Goal: Transaction & Acquisition: Purchase product/service

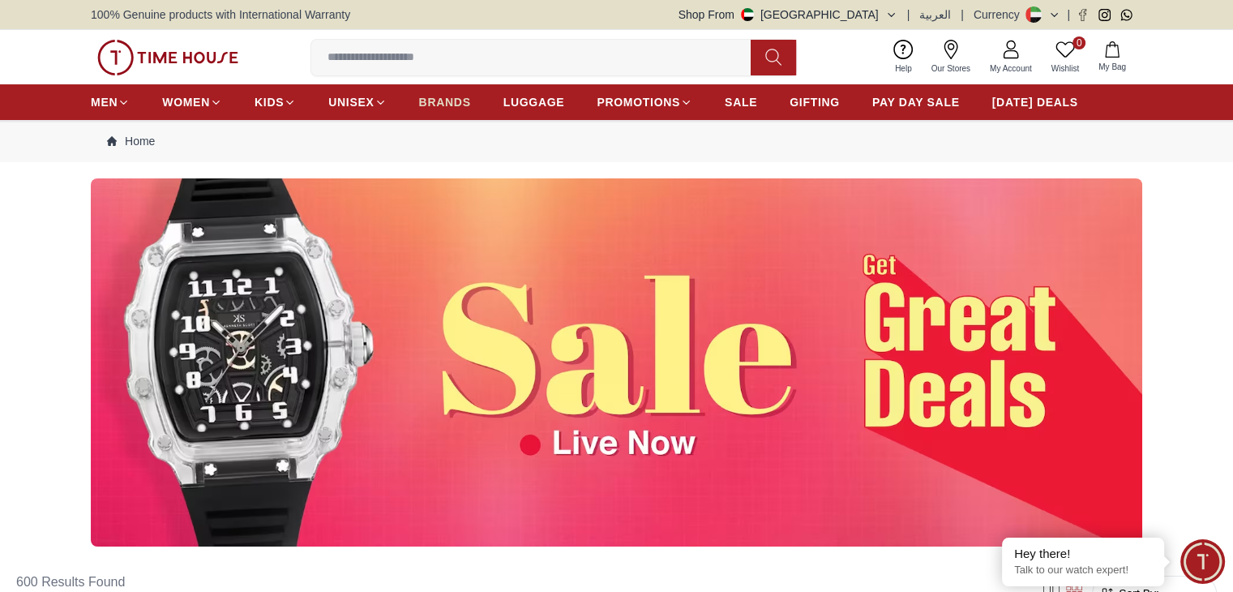
click at [459, 107] on span "BRANDS" at bounding box center [445, 102] width 52 height 16
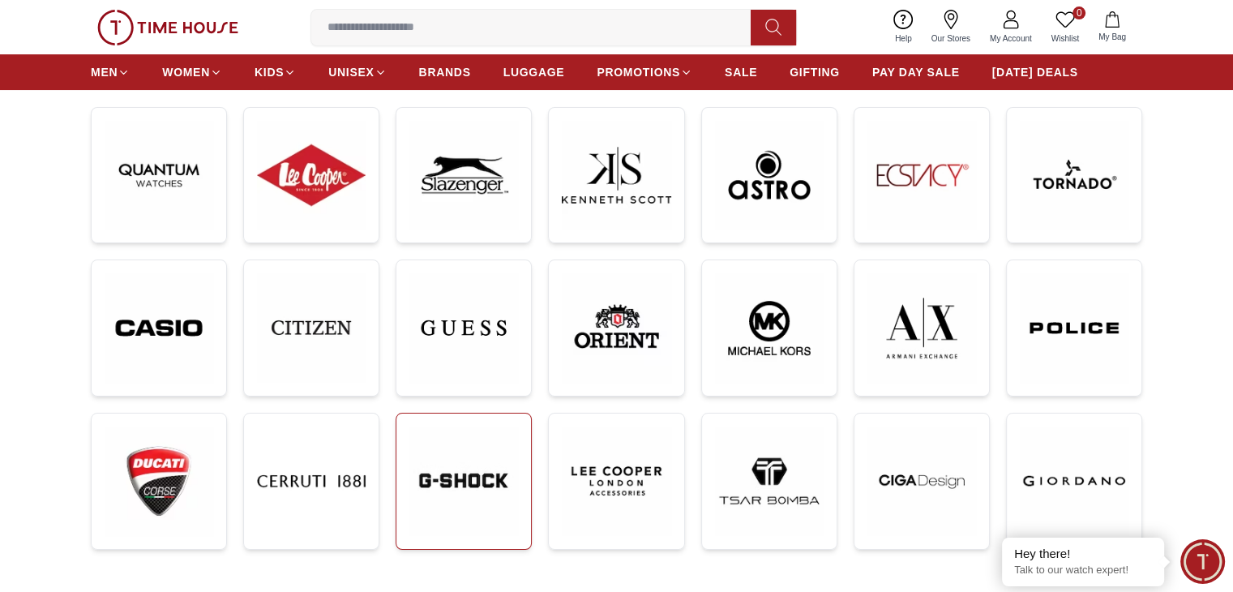
scroll to position [243, 0]
click at [898, 328] on img at bounding box center [922, 327] width 109 height 109
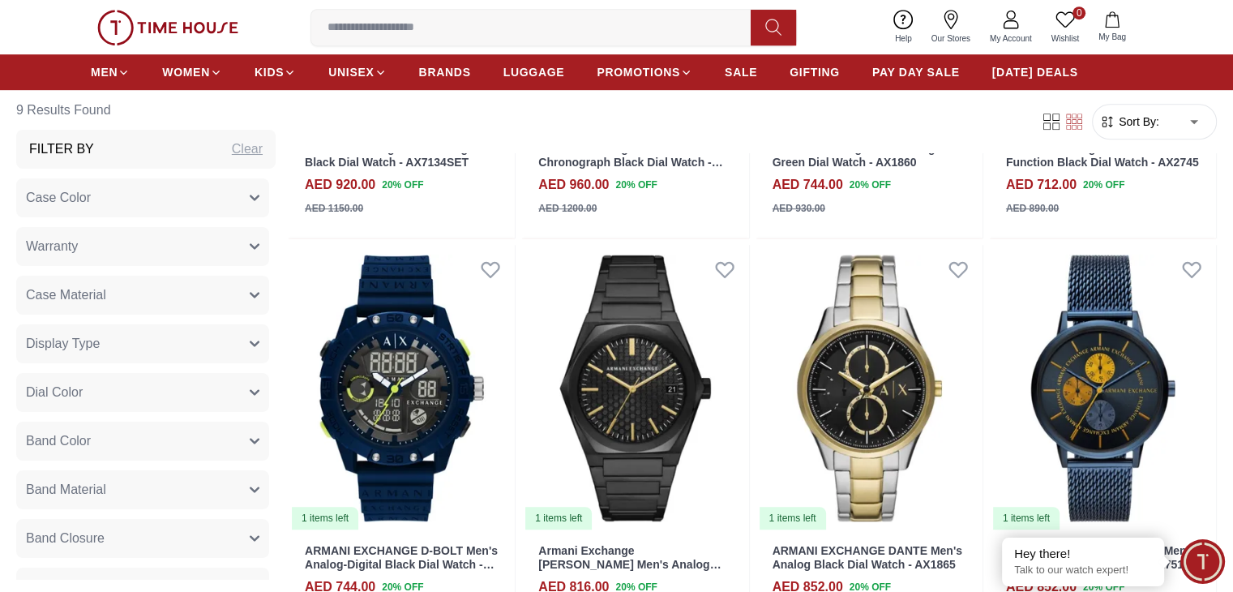
scroll to position [1135, 0]
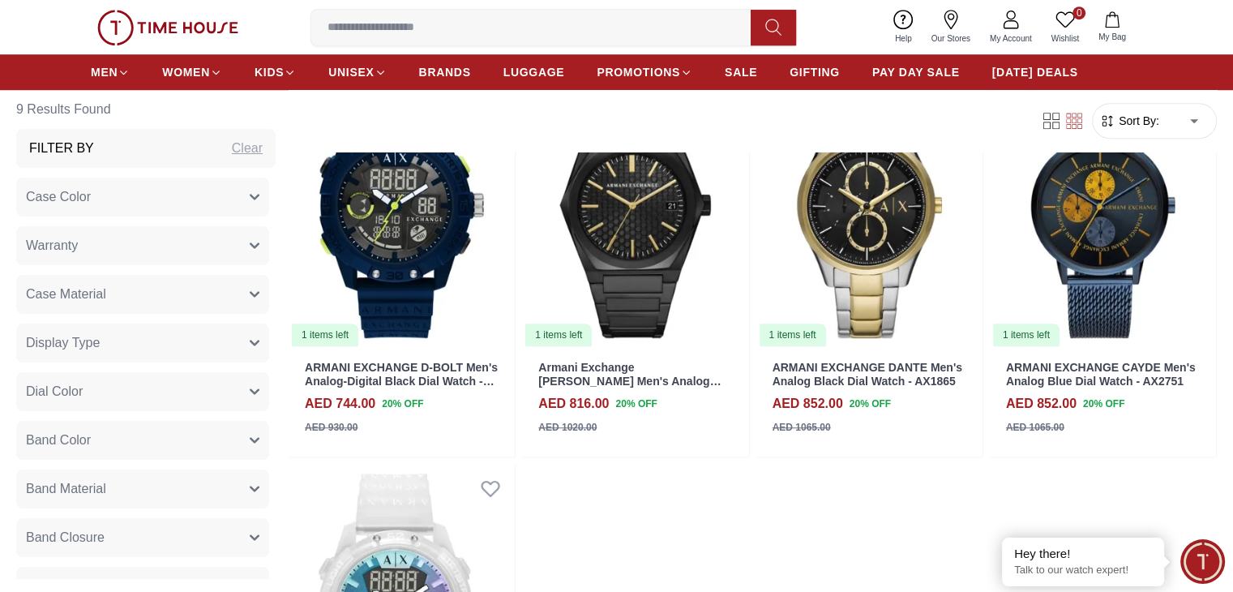
scroll to position [243, 0]
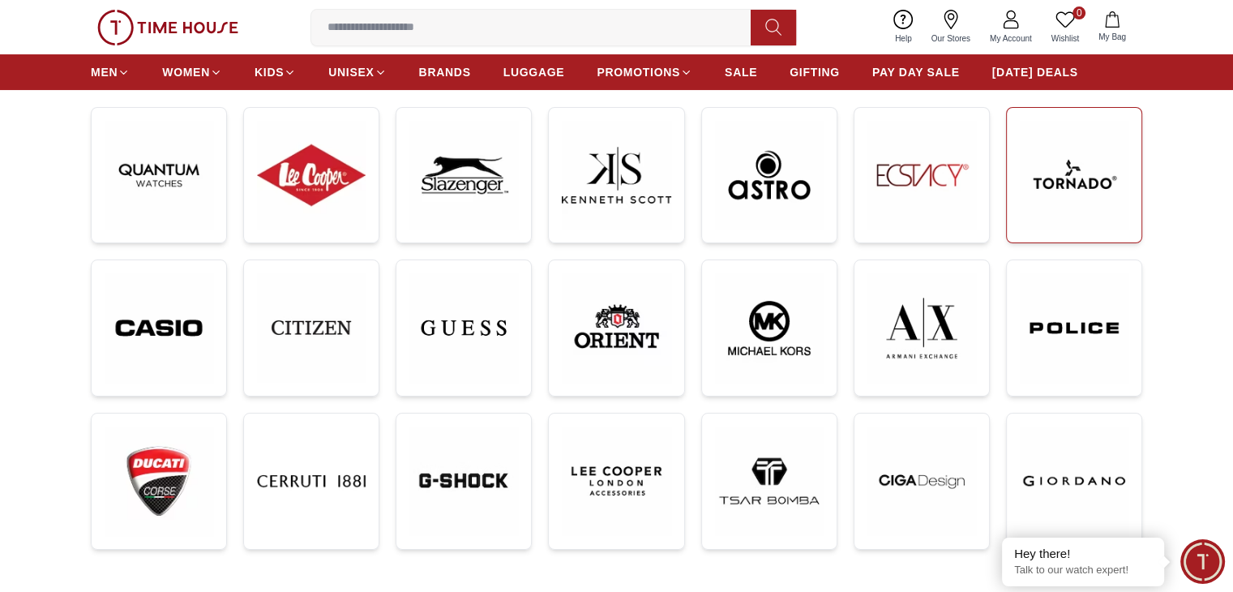
click at [1041, 190] on img at bounding box center [1074, 175] width 109 height 109
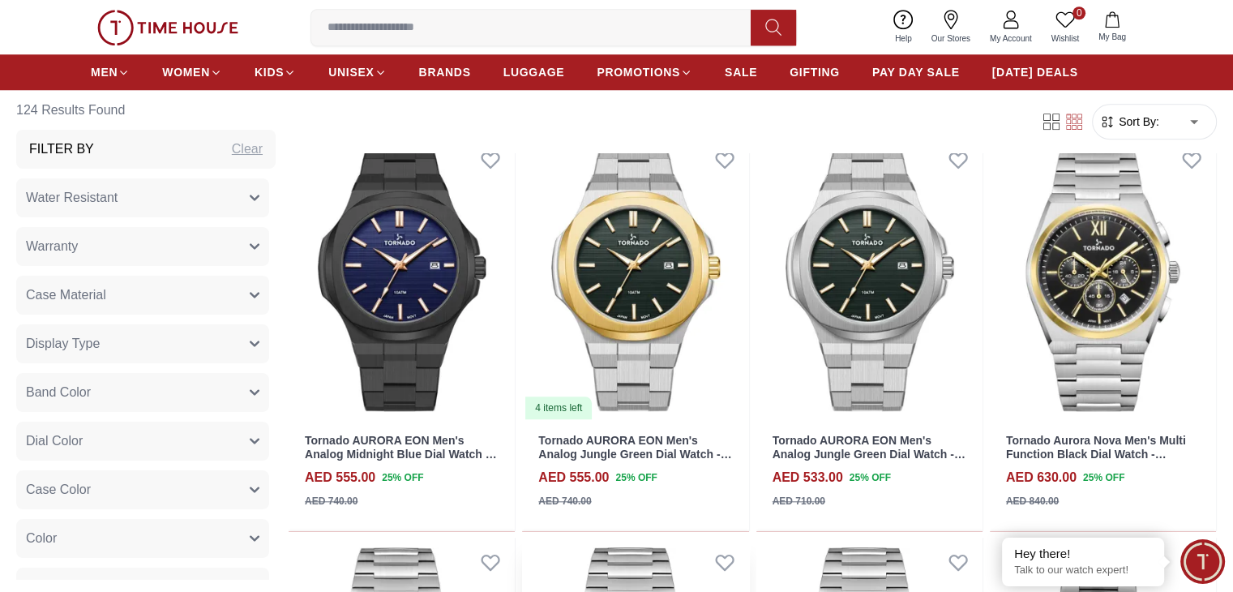
scroll to position [1622, 0]
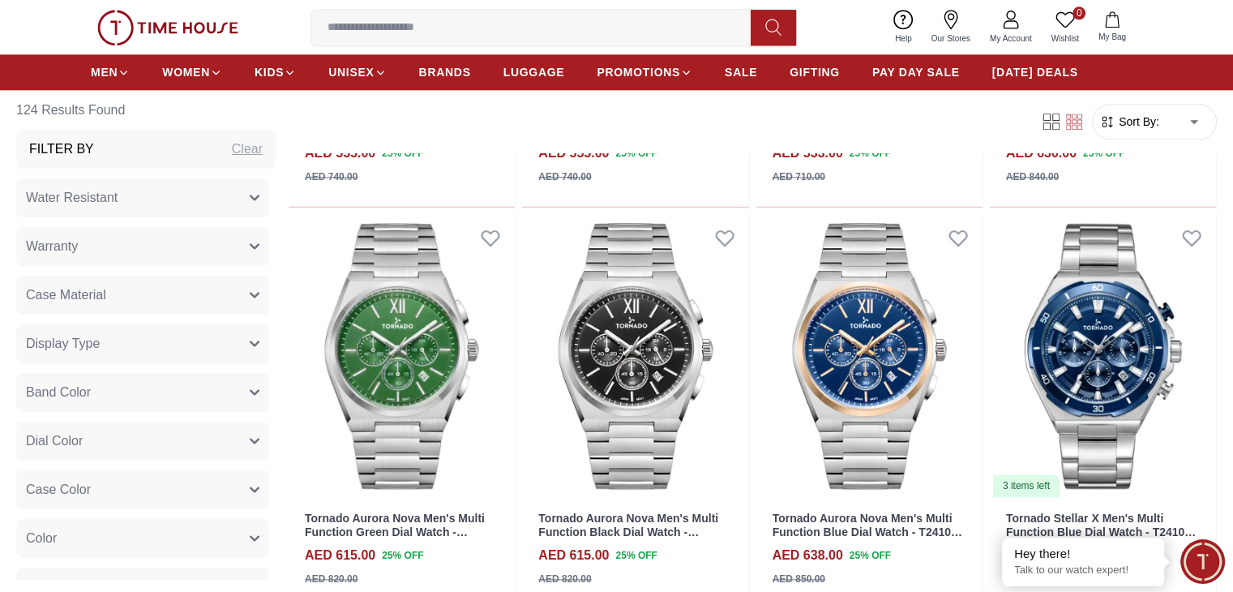
scroll to position [2270, 0]
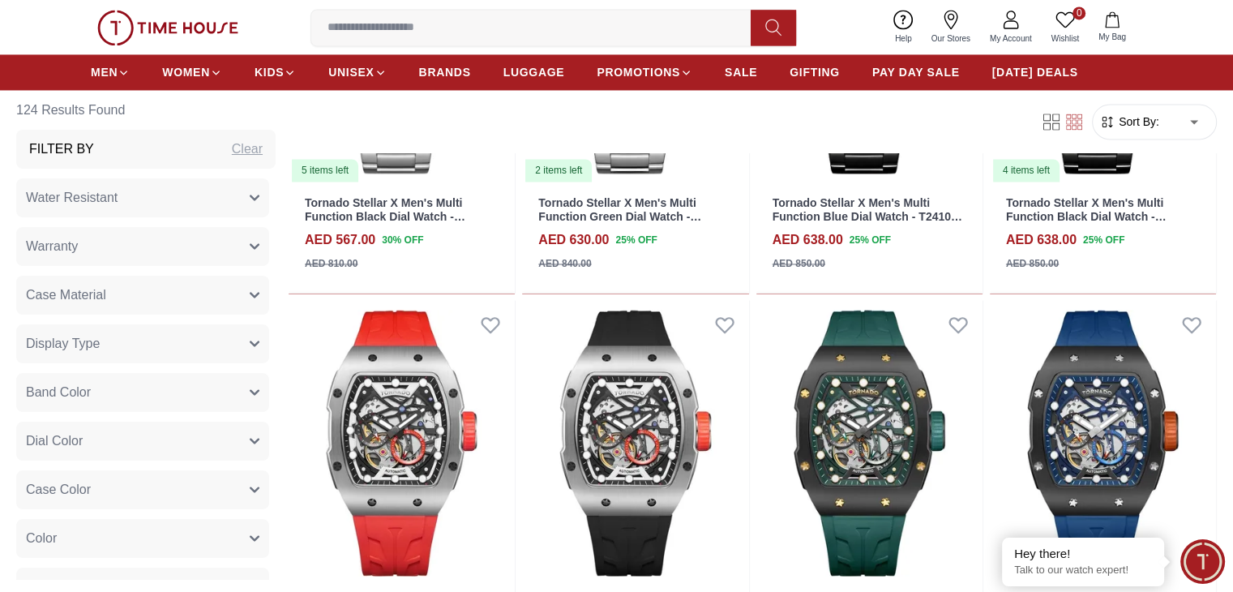
scroll to position [2513, 0]
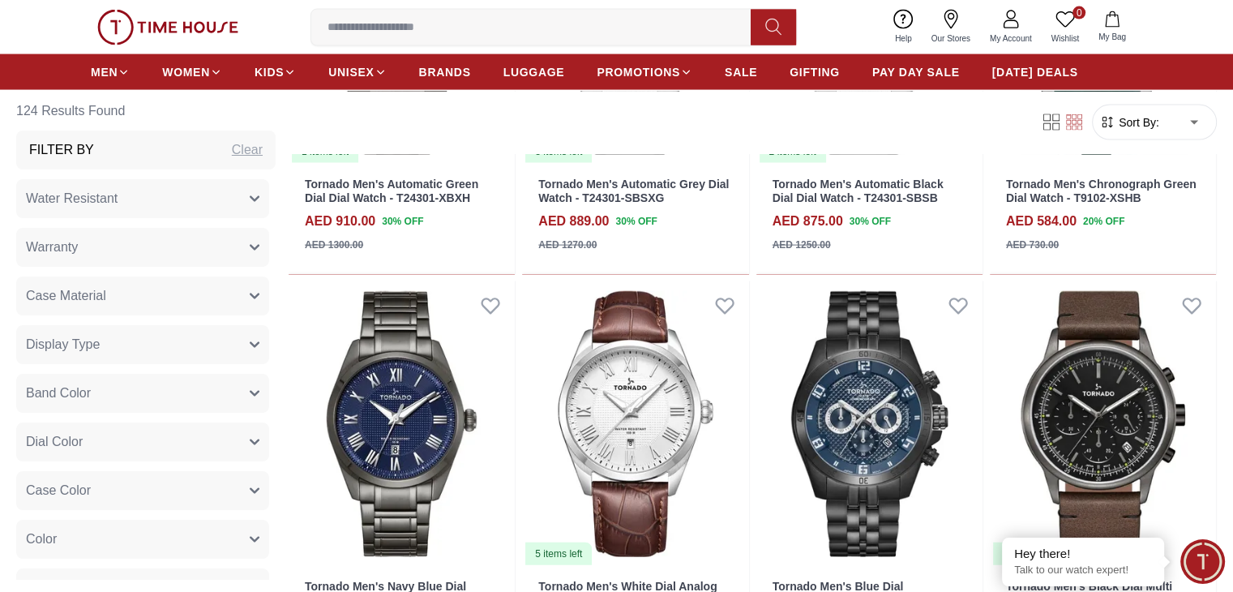
scroll to position [3567, 0]
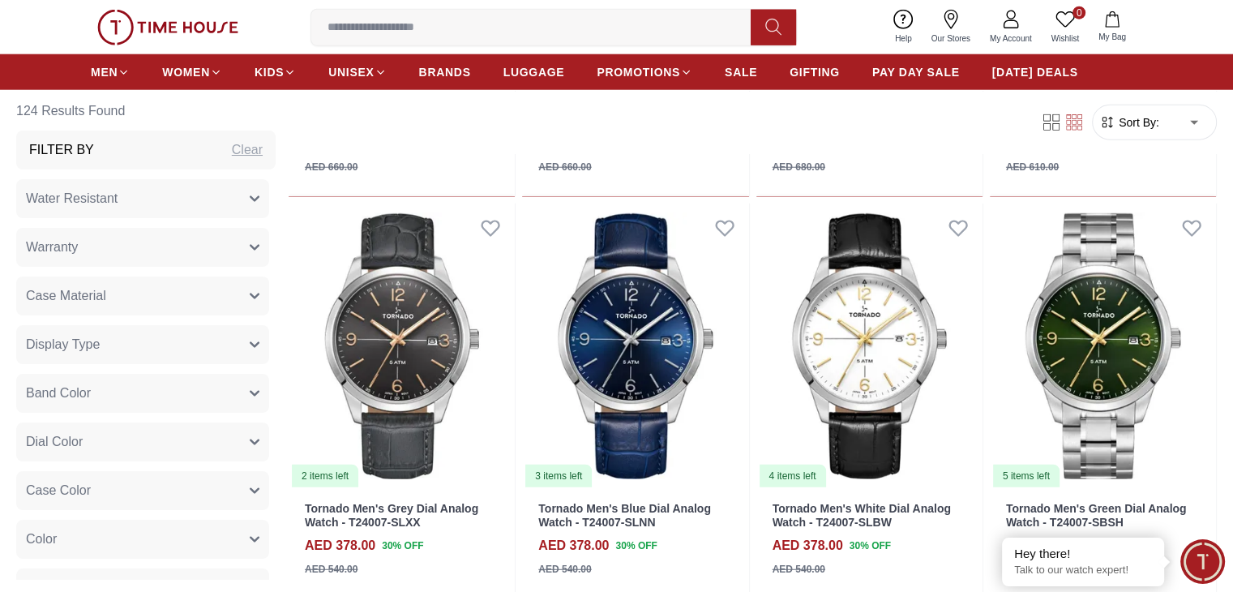
scroll to position [4297, 0]
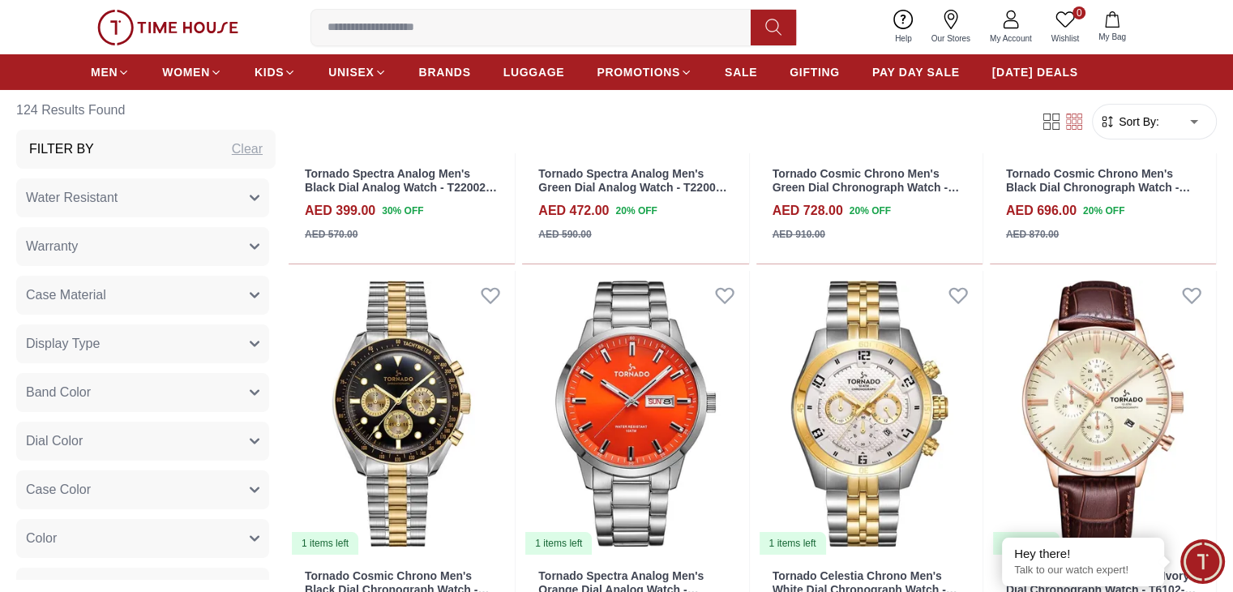
scroll to position [5919, 0]
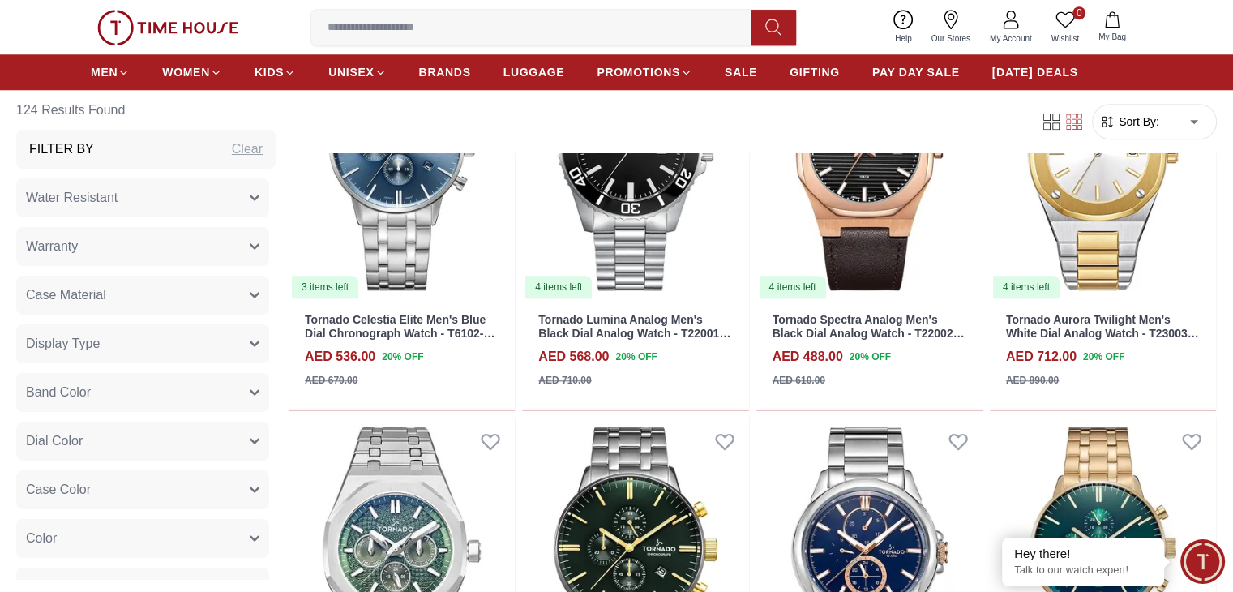
scroll to position [7865, 0]
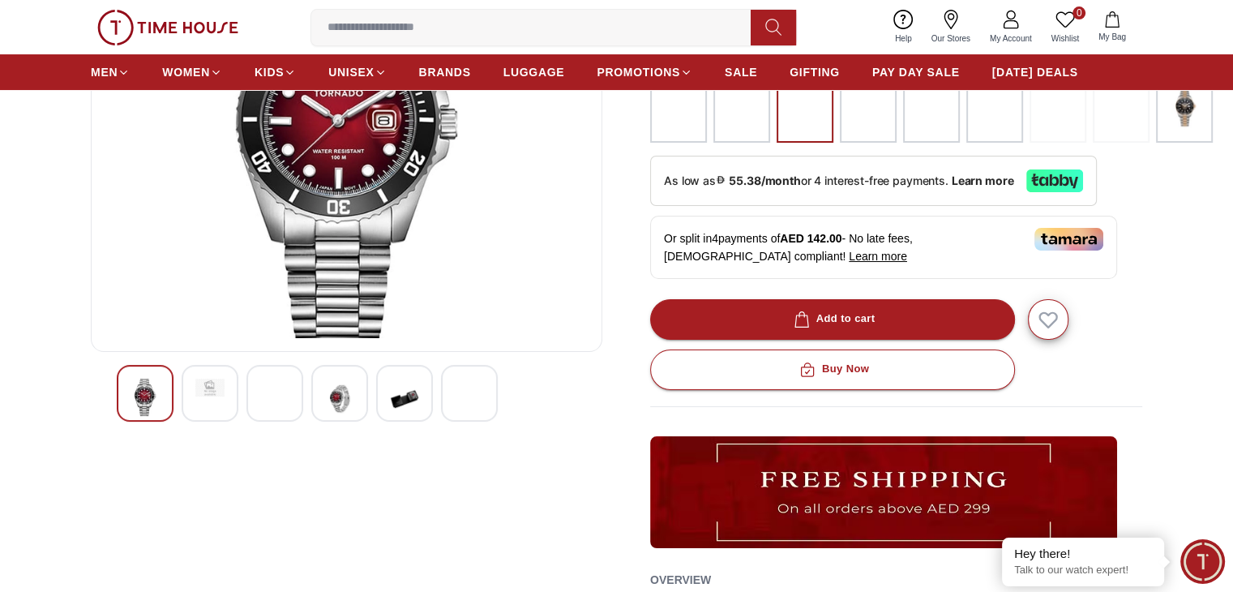
scroll to position [162, 0]
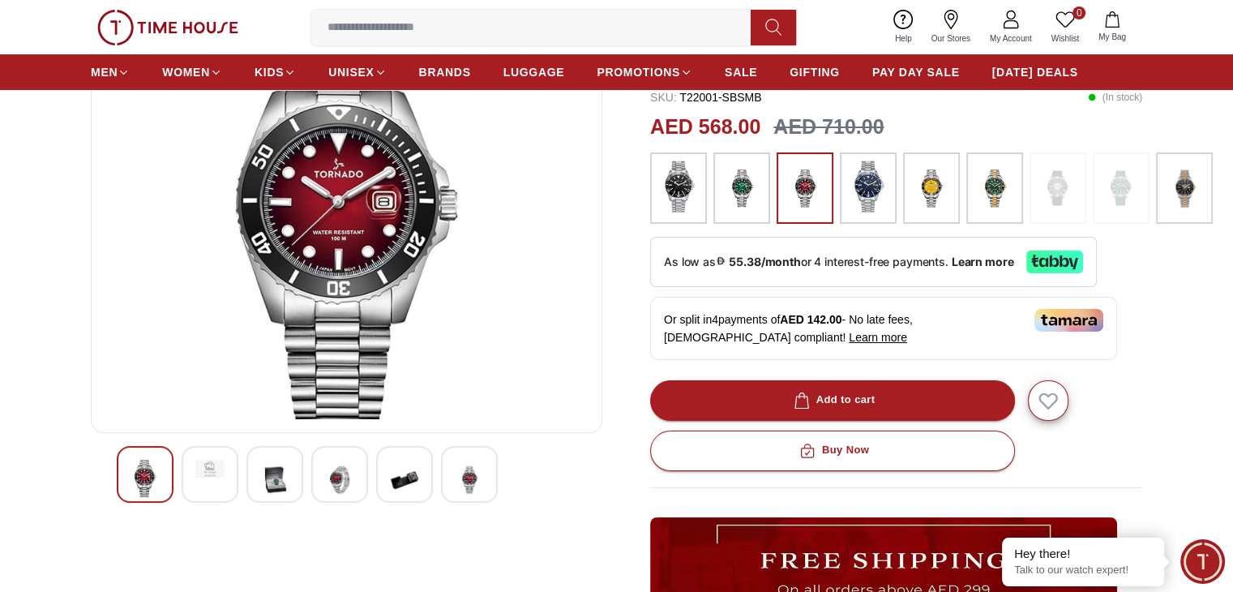
click at [285, 484] on img at bounding box center [274, 480] width 29 height 40
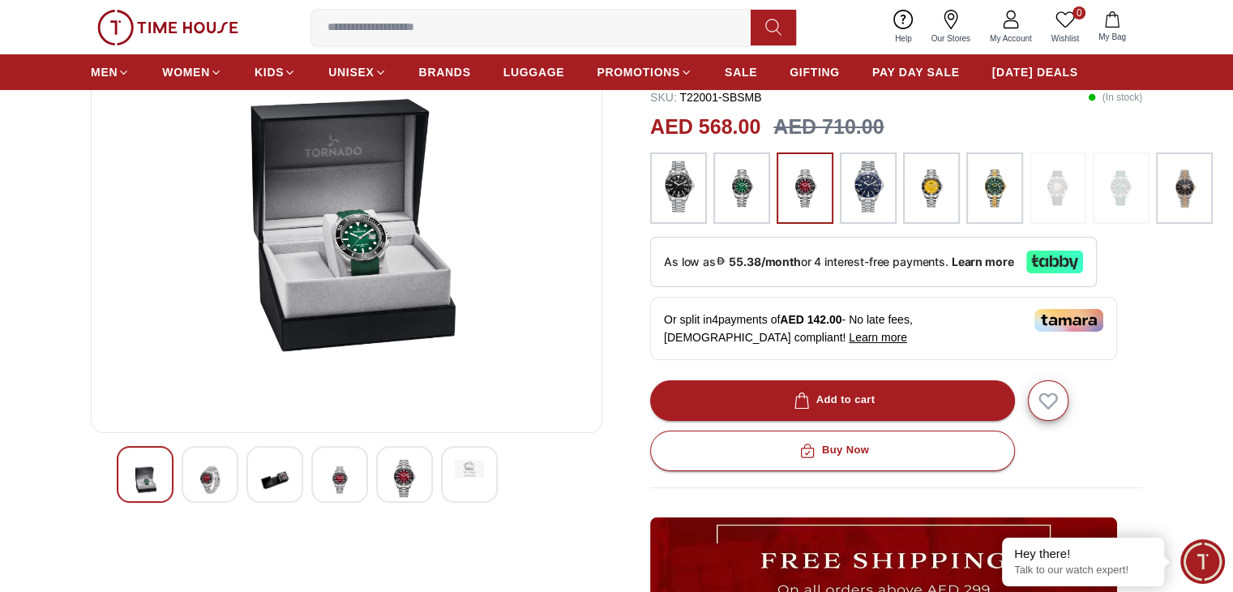
click at [324, 491] on div at bounding box center [339, 474] width 57 height 57
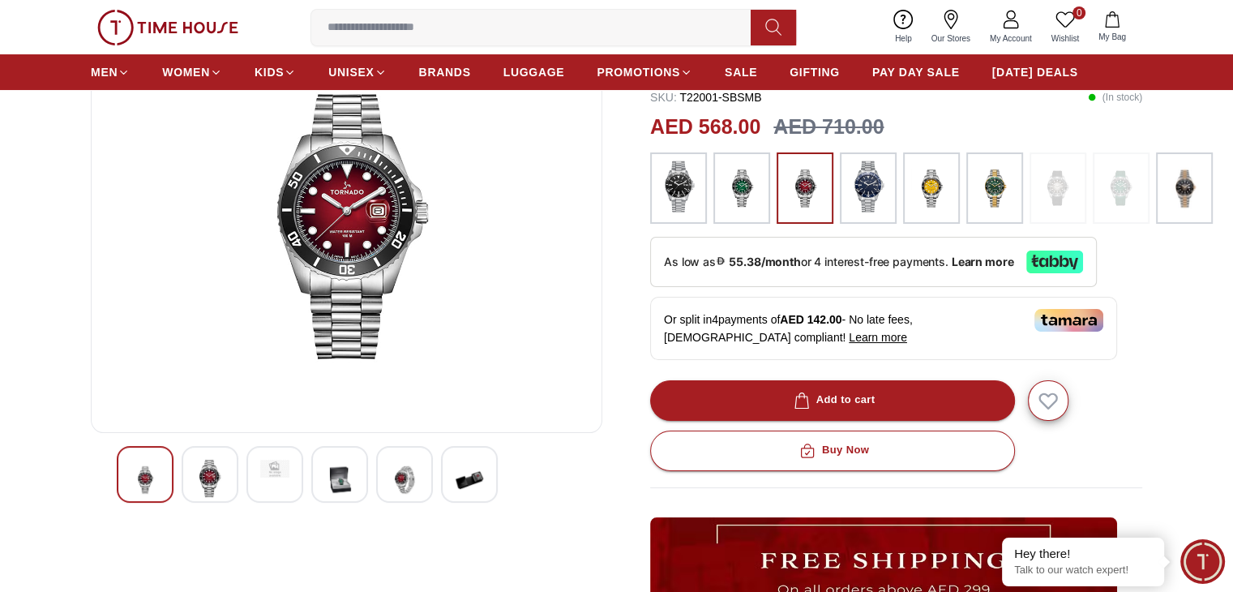
click at [404, 484] on img at bounding box center [404, 480] width 29 height 40
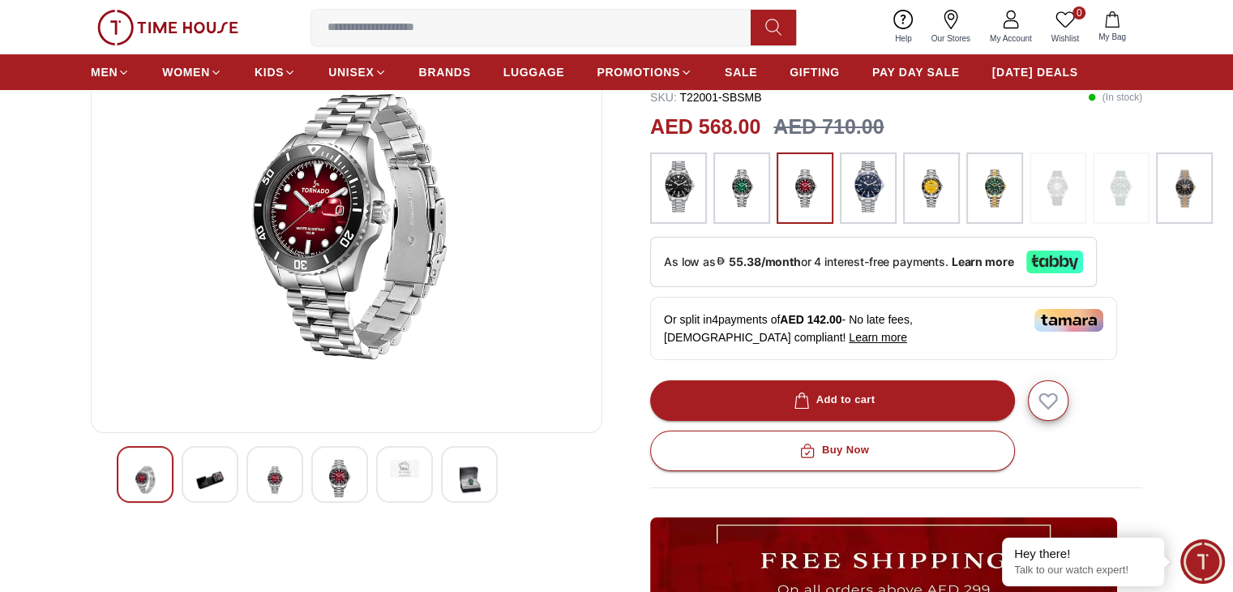
scroll to position [81, 0]
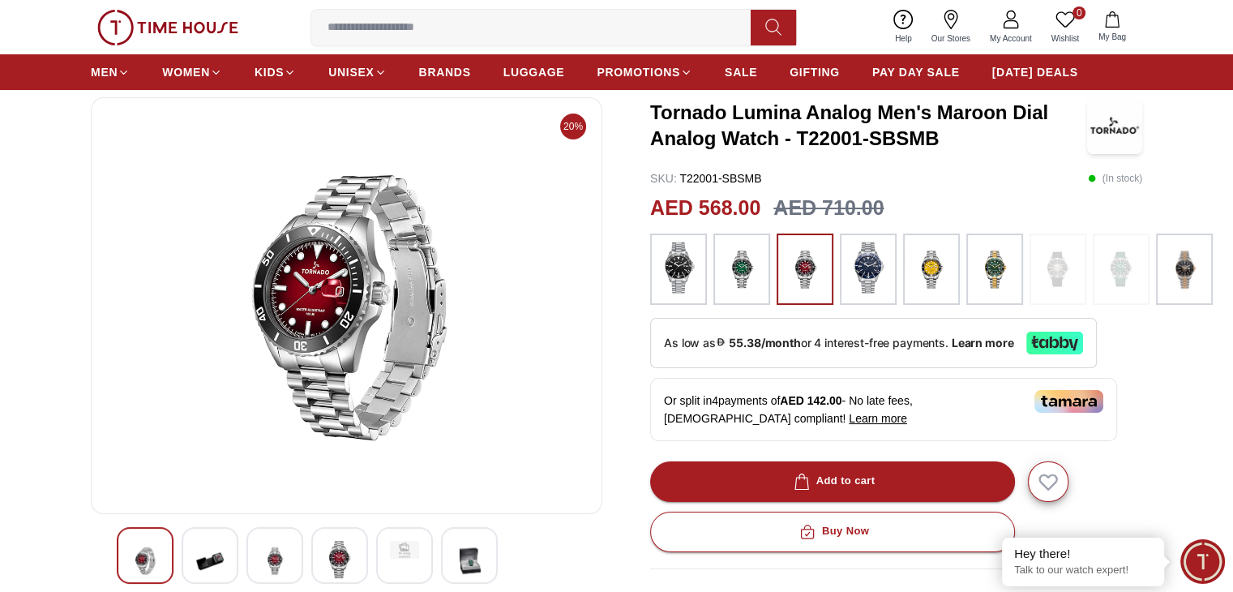
click at [221, 564] on img at bounding box center [209, 561] width 29 height 40
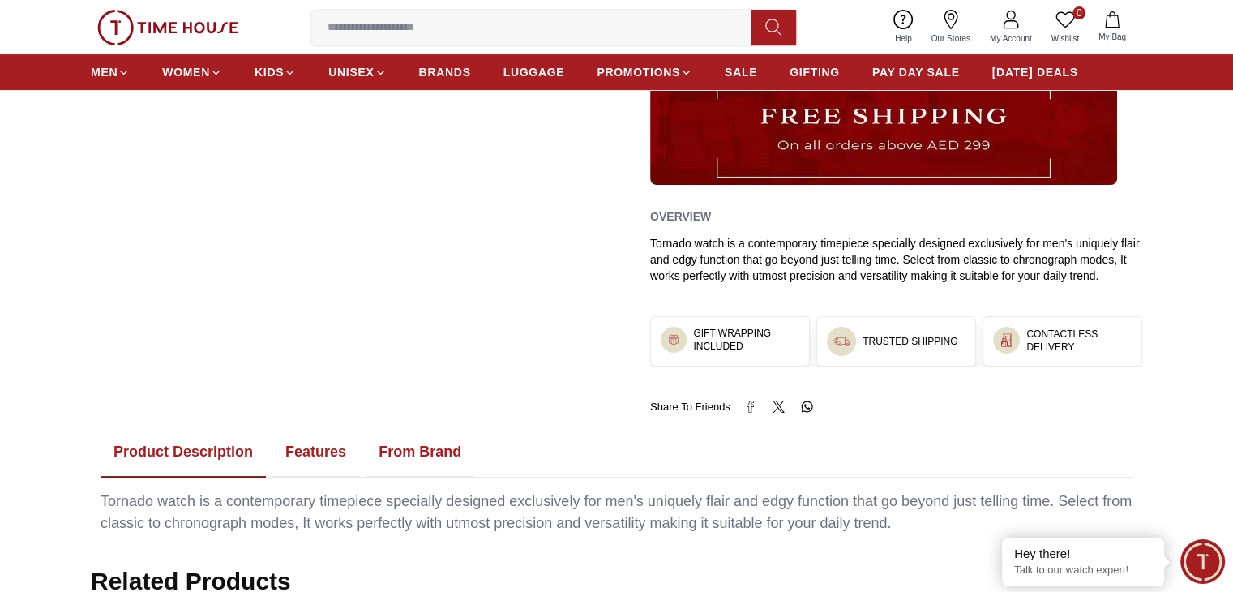
scroll to position [486, 0]
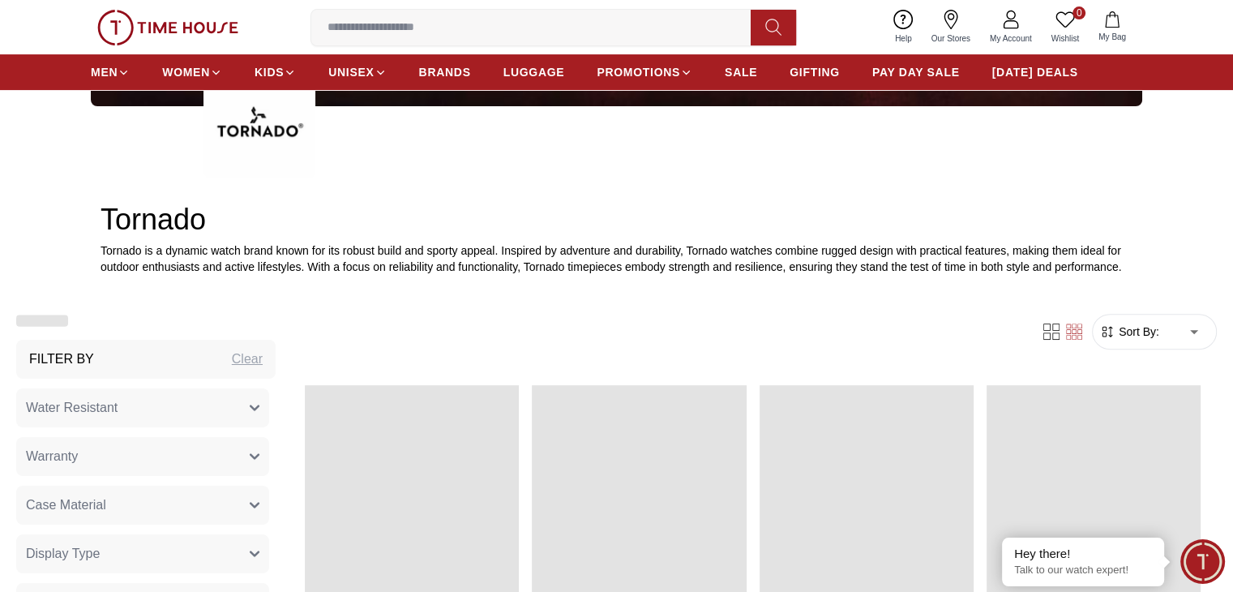
scroll to position [2309, 0]
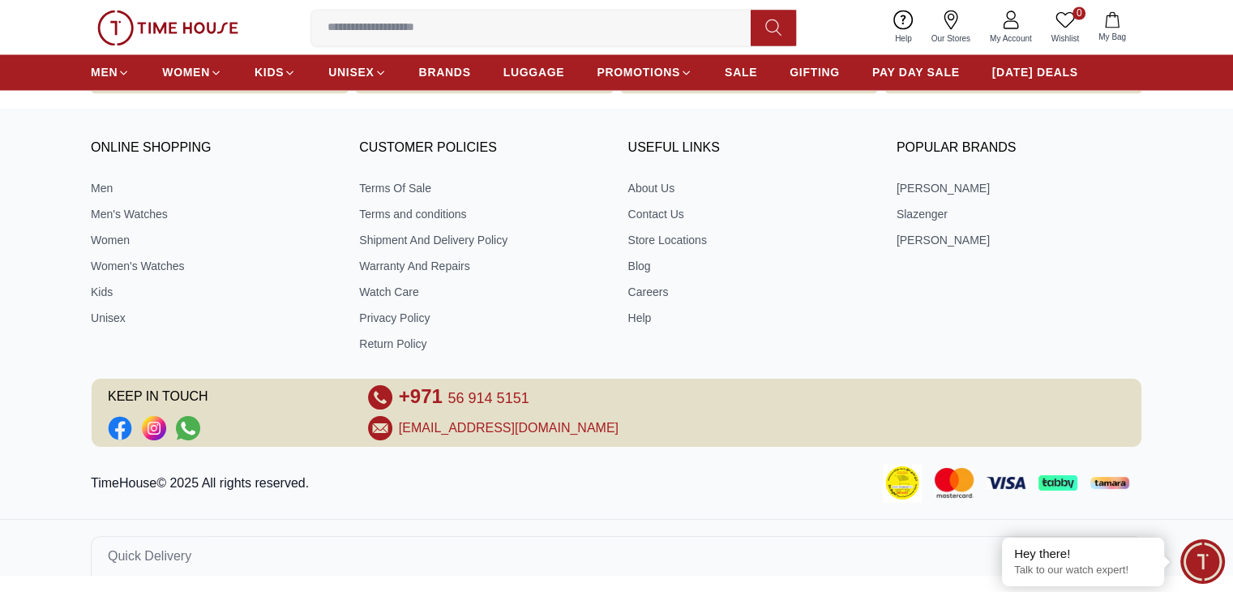
scroll to position [1622, 0]
